Goal: Purchase product/service

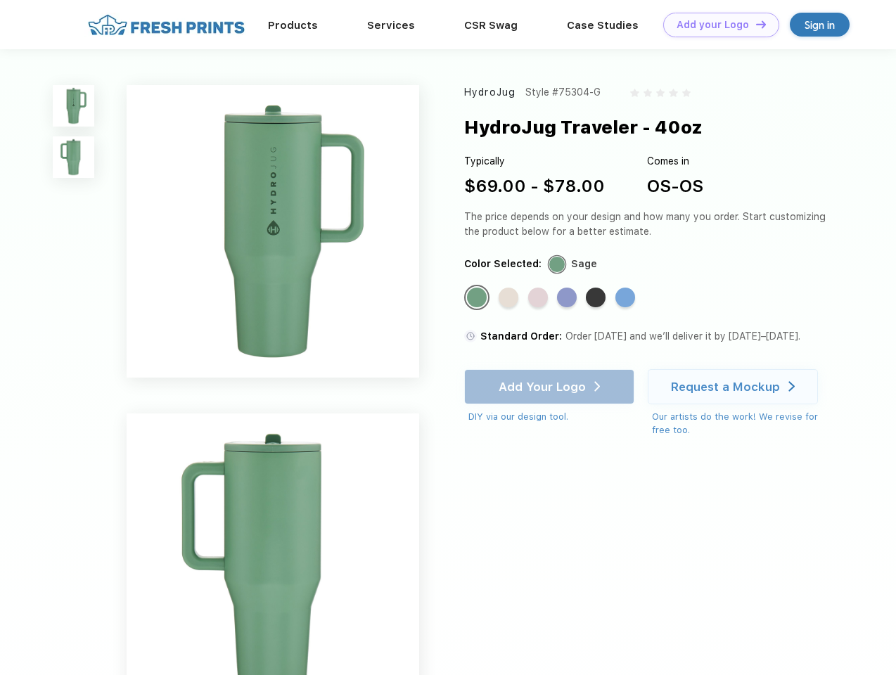
click at [716, 25] on link "Add your Logo Design Tool" at bounding box center [721, 25] width 116 height 25
click at [0, 0] on div "Design Tool" at bounding box center [0, 0] width 0 height 0
click at [754, 24] on link "Add your Logo Design Tool" at bounding box center [721, 25] width 116 height 25
click at [74, 105] on img at bounding box center [73, 105] width 41 height 41
click at [74, 157] on img at bounding box center [73, 156] width 41 height 41
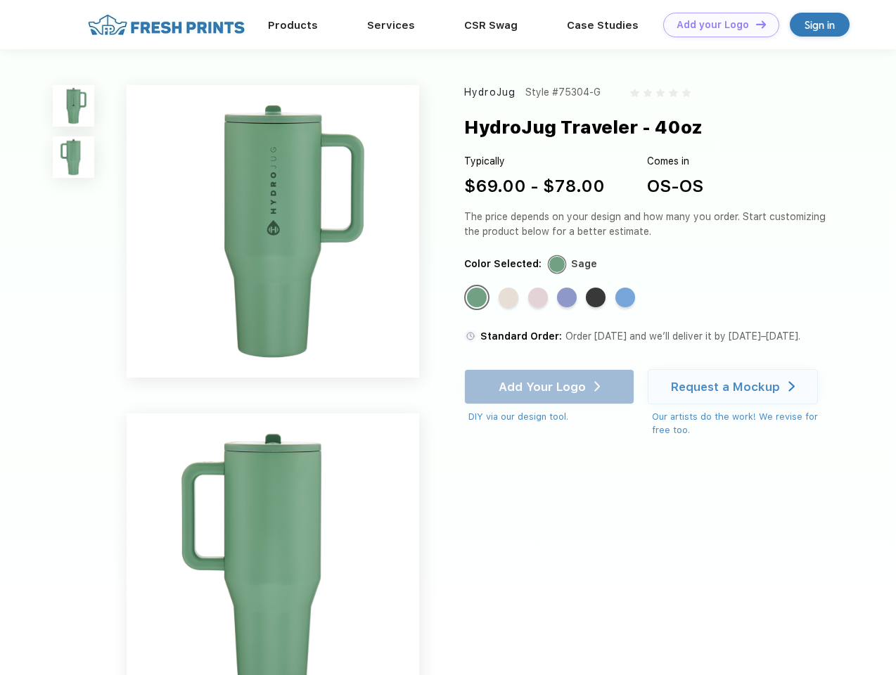
click at [478, 298] on div "Standard Color" at bounding box center [477, 298] width 20 height 20
click at [510, 298] on div "Standard Color" at bounding box center [509, 298] width 20 height 20
click at [539, 298] on div "Standard Color" at bounding box center [538, 298] width 20 height 20
click at [568, 298] on div "Standard Color" at bounding box center [567, 298] width 20 height 20
click at [597, 298] on div "Standard Color" at bounding box center [596, 298] width 20 height 20
